Goal: Check status: Check status

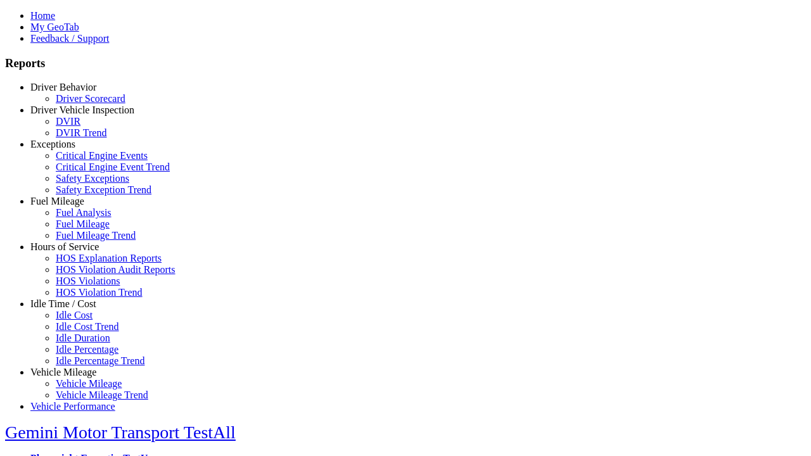
click at [73, 92] on link "Driver Behavior" at bounding box center [63, 87] width 66 height 11
click at [82, 104] on link "Driver Scorecard" at bounding box center [91, 98] width 70 height 11
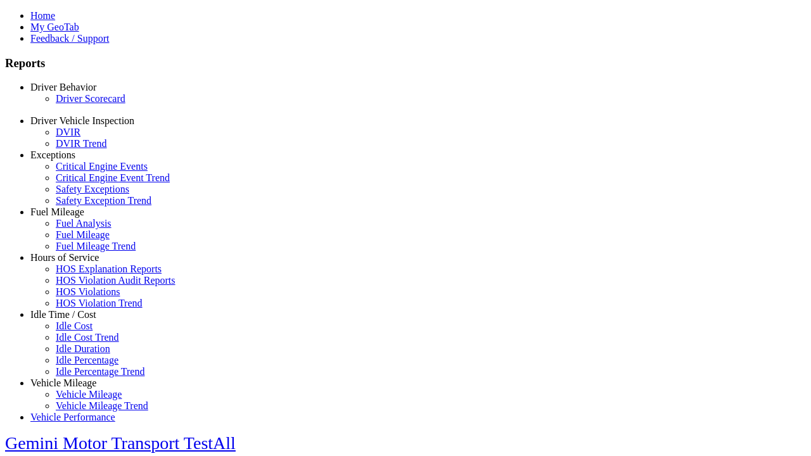
select select "**"
